Goal: Information Seeking & Learning: Learn about a topic

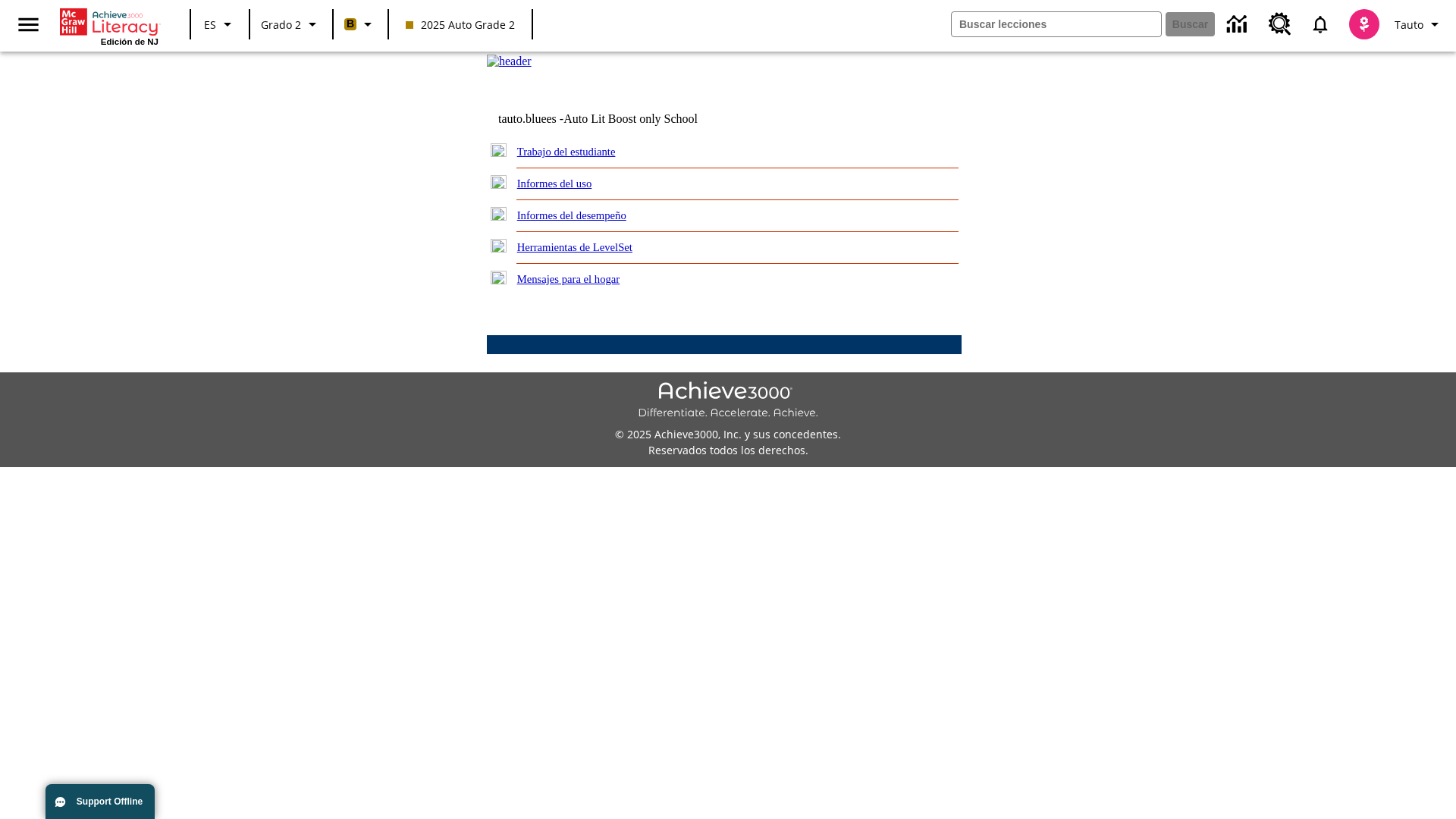
click at [592, 221] on link "Informes del desempeño" at bounding box center [572, 216] width 109 height 13
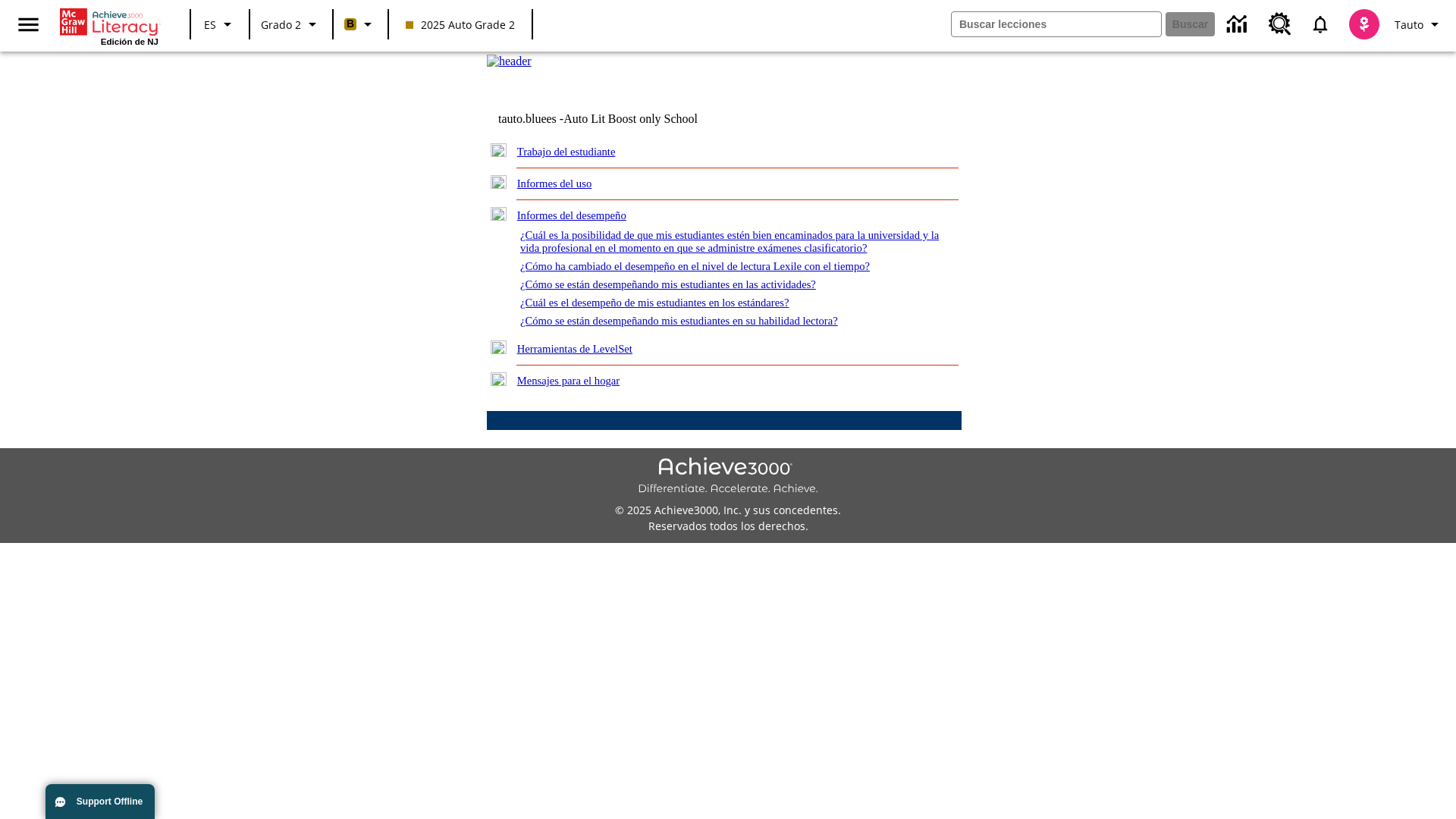
click at [694, 291] on link "¿Cómo se están desempeñando mis estudiantes en las actividades?" at bounding box center [668, 285] width 295 height 13
